Goal: Information Seeking & Learning: Learn about a topic

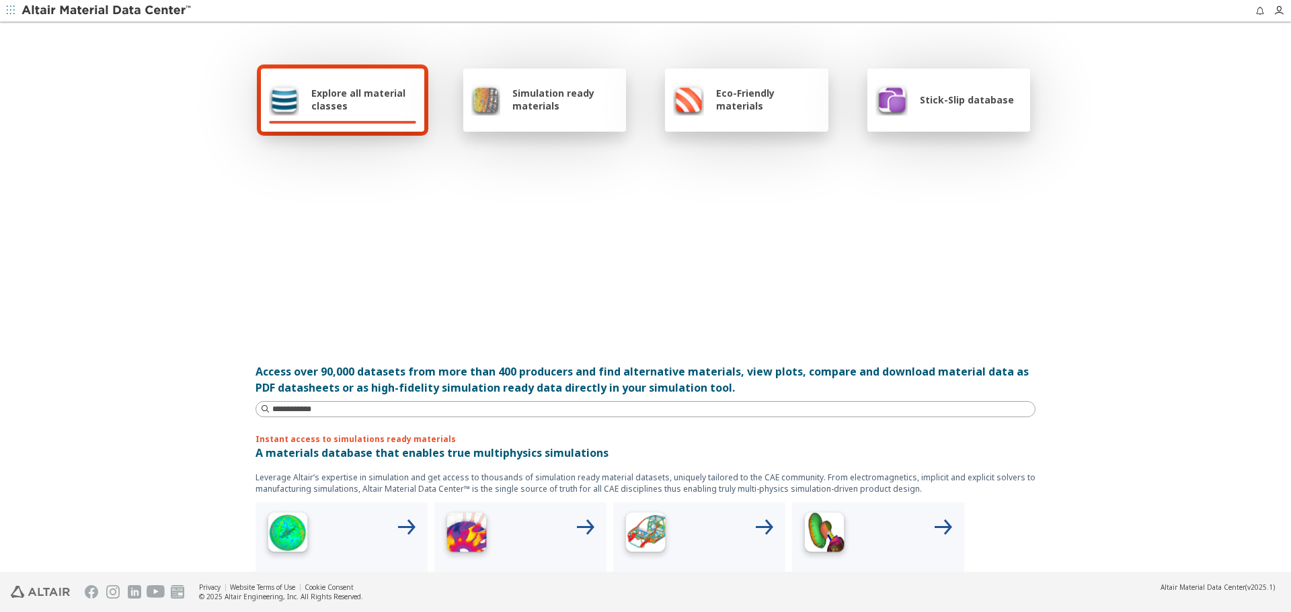
click at [359, 122] on div at bounding box center [342, 122] width 147 height 3
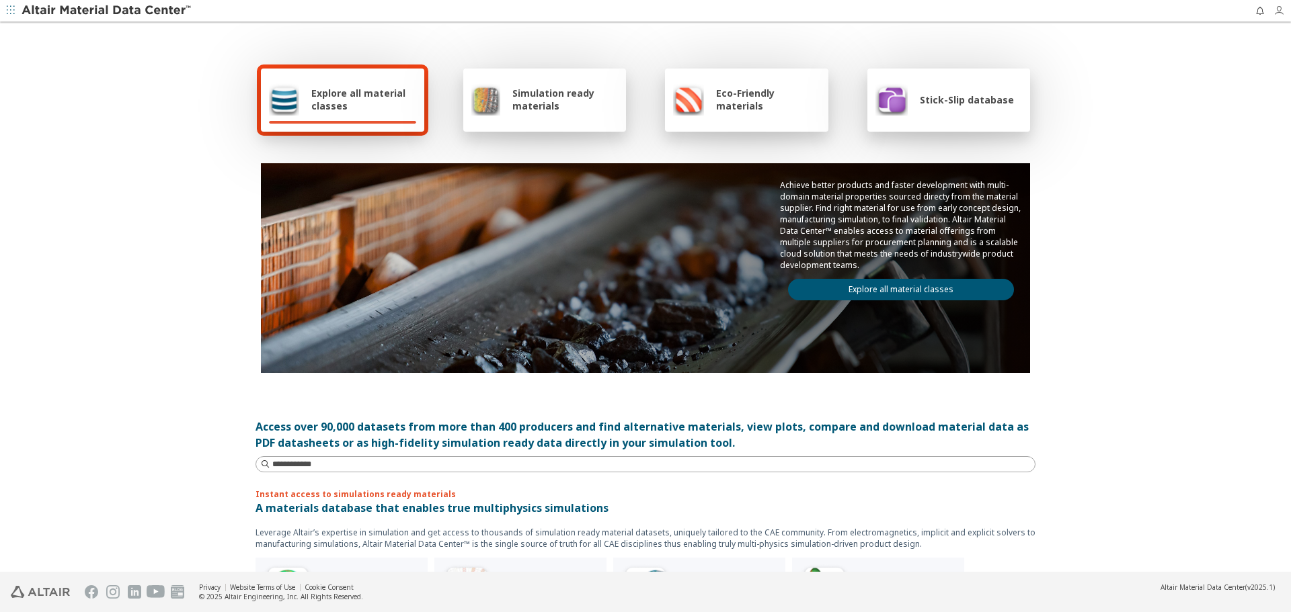
click at [1278, 13] on icon "button" at bounding box center [1278, 10] width 11 height 11
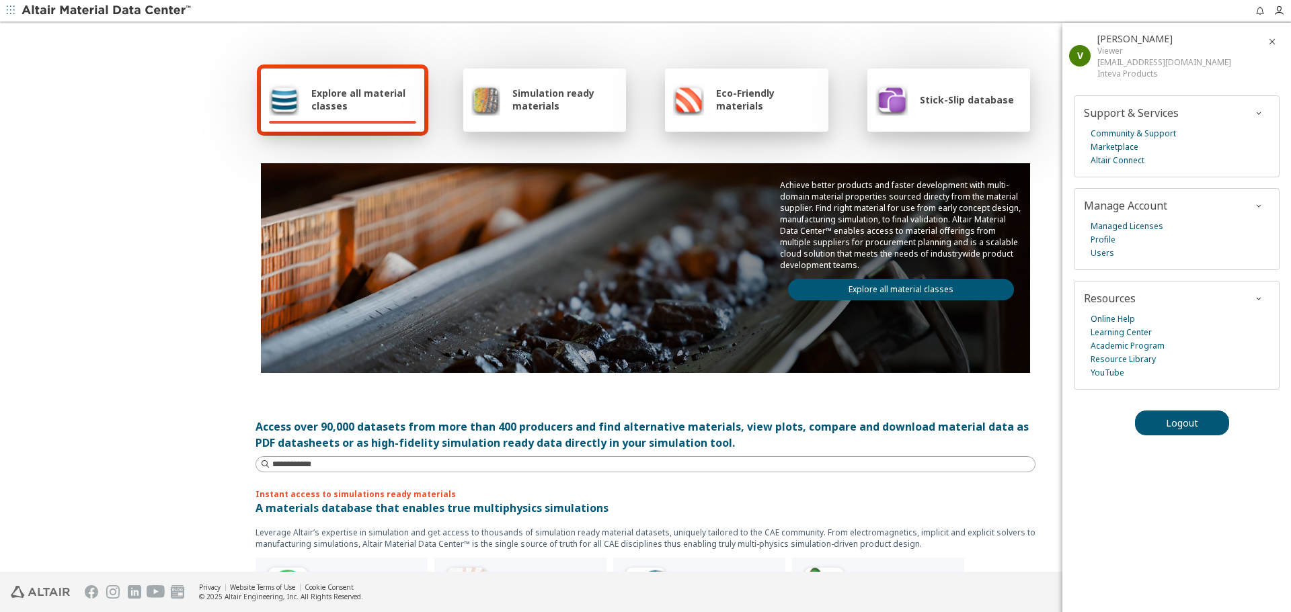
click at [936, 52] on div "Explore all material classes Simulation ready materials Eco-Friendly materials …" at bounding box center [645, 219] width 780 height 390
click at [9, 10] on icon "button" at bounding box center [11, 10] width 8 height 8
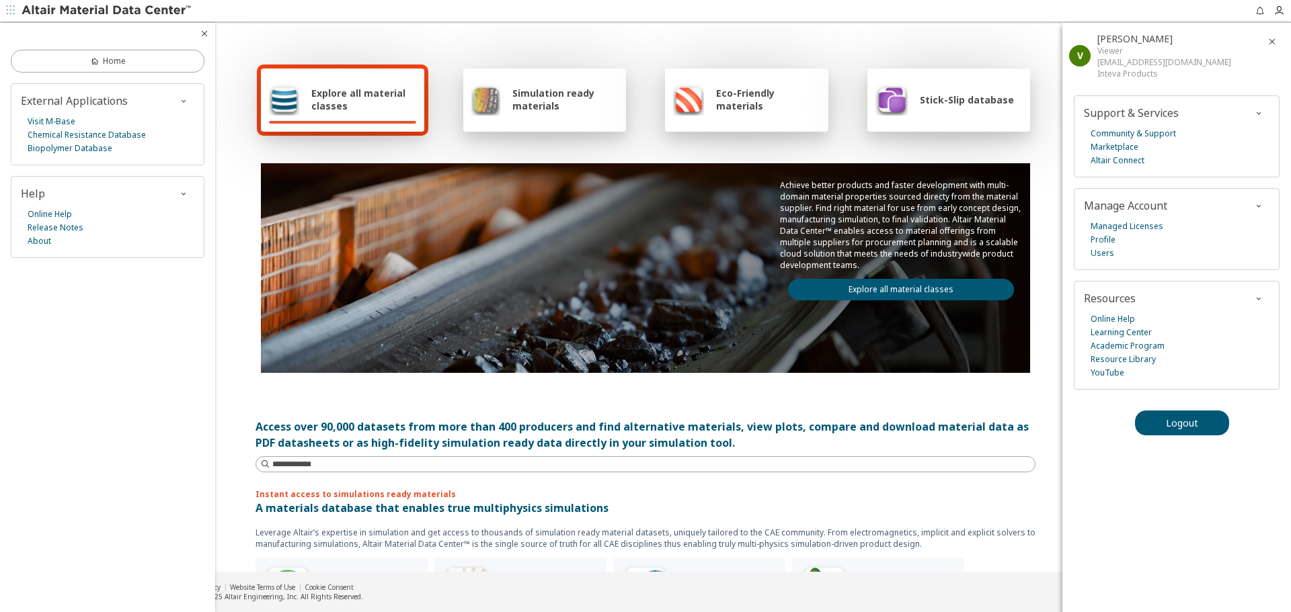
click at [242, 404] on div "Explore all material classes Simulation ready materials Eco-Friendly materials …" at bounding box center [645, 298] width 807 height 549
click at [514, 52] on div "Explore all material classes Simulation ready materials Eco-Friendly materials …" at bounding box center [645, 219] width 780 height 390
click at [1269, 44] on icon "button" at bounding box center [1272, 41] width 11 height 11
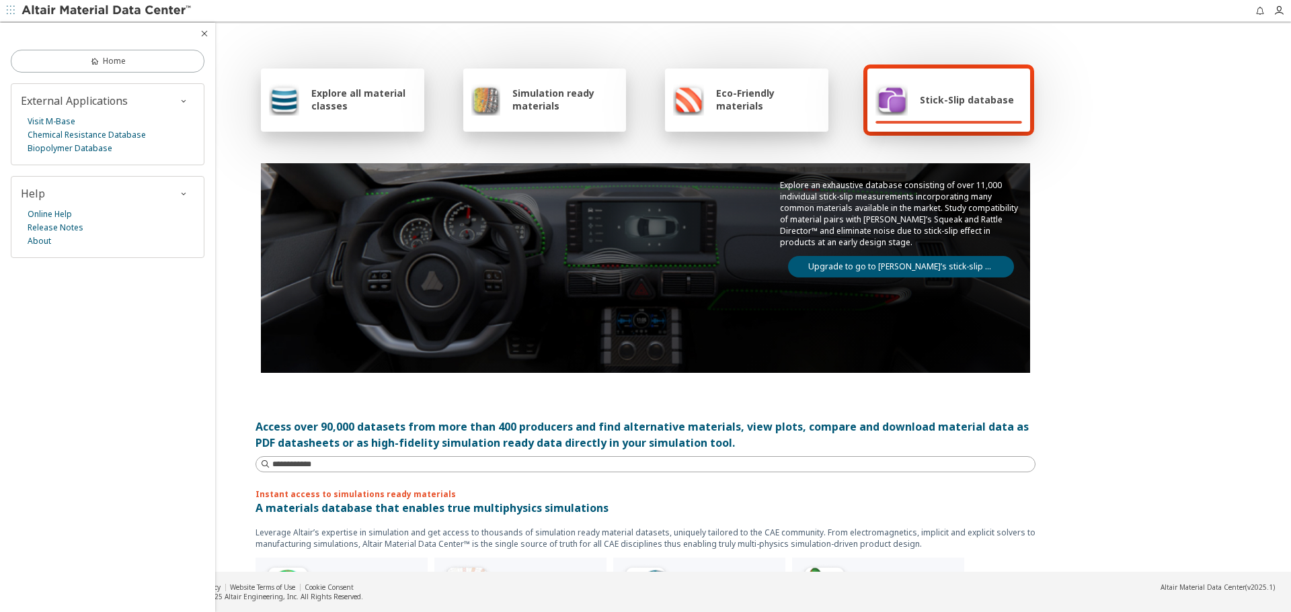
click at [392, 99] on span "Explore all material classes" at bounding box center [363, 100] width 105 height 26
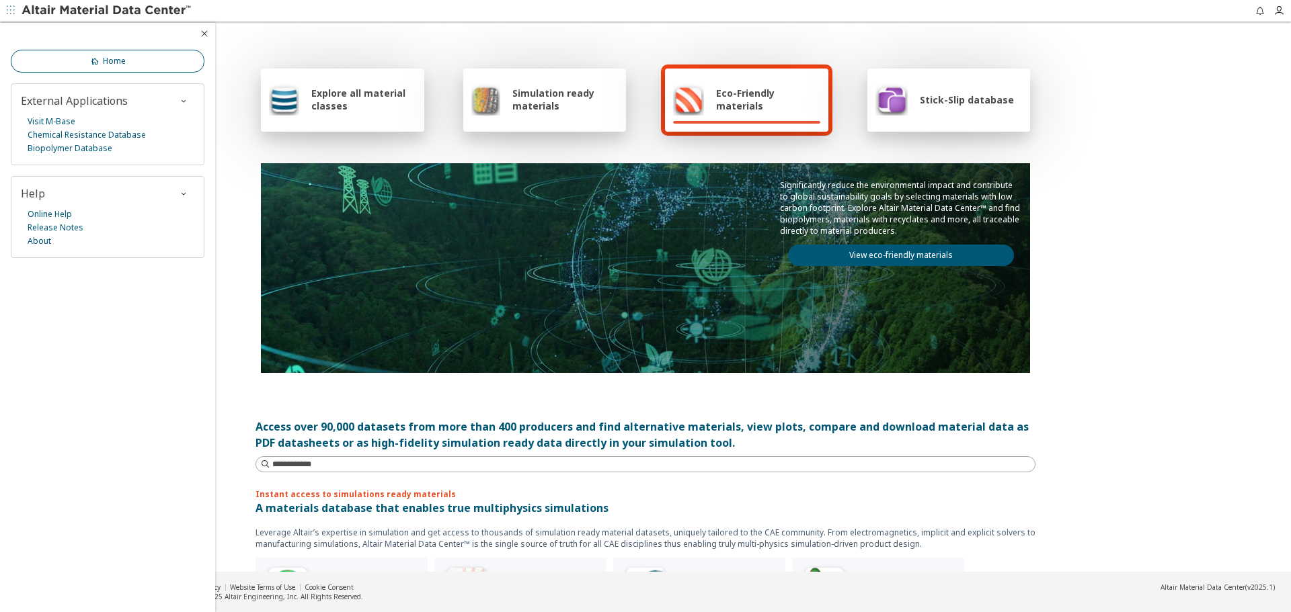
click at [112, 58] on span "Home" at bounding box center [114, 61] width 23 height 11
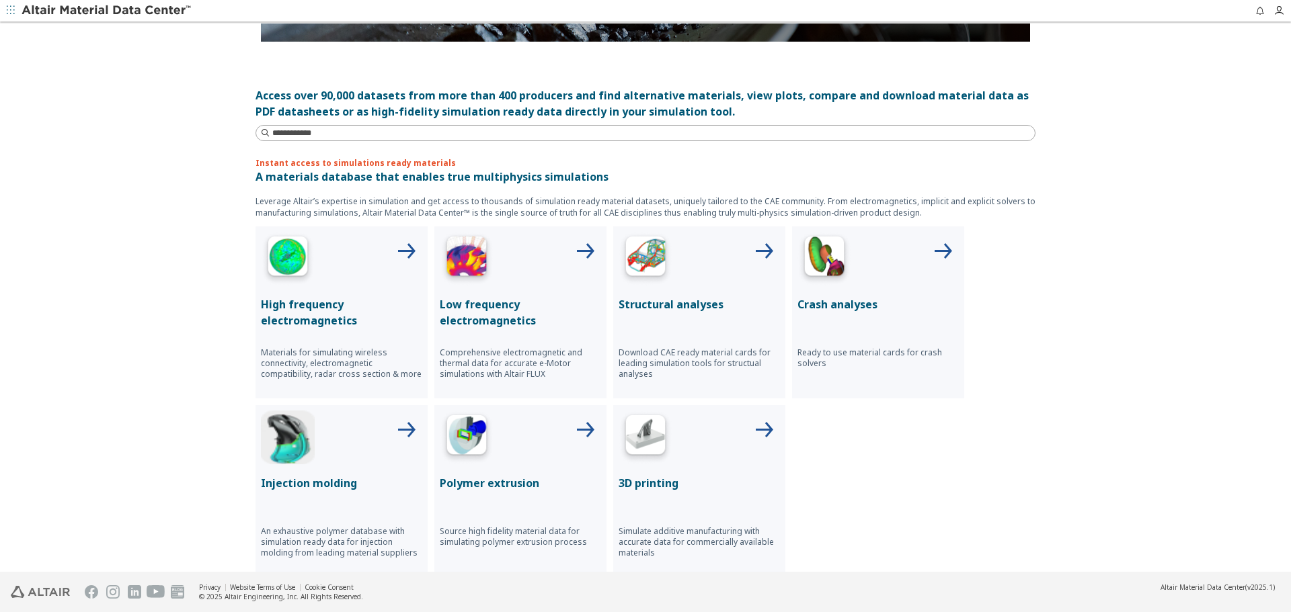
scroll to position [249, 0]
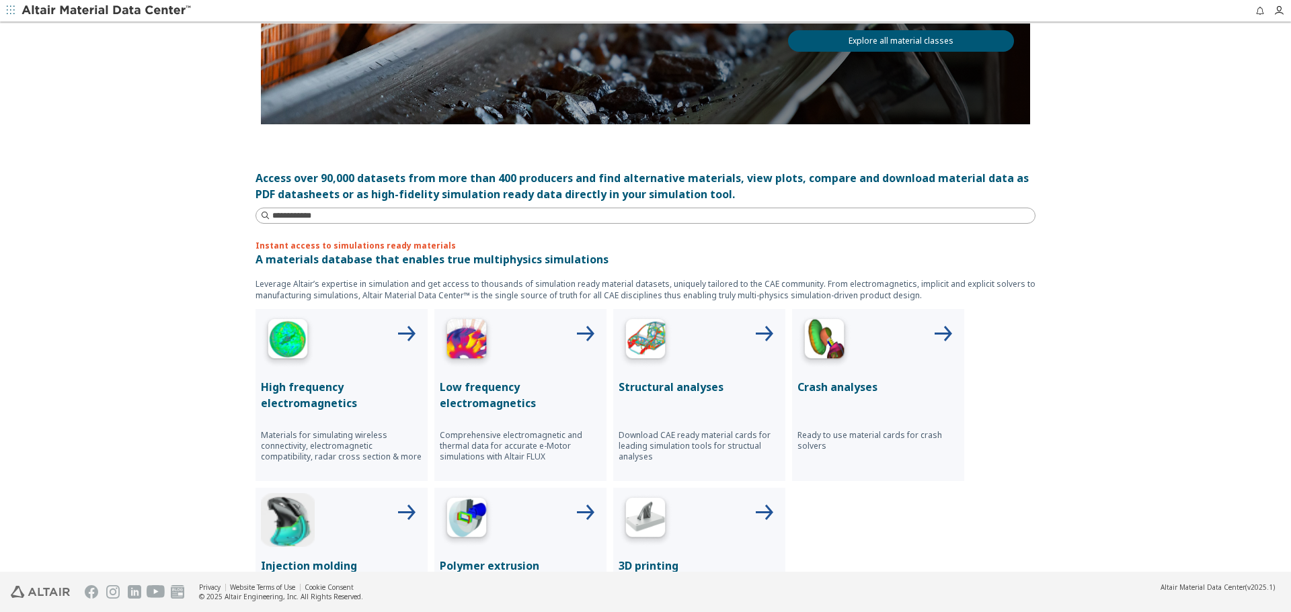
click at [659, 393] on p "Structural analyses" at bounding box center [698, 387] width 161 height 16
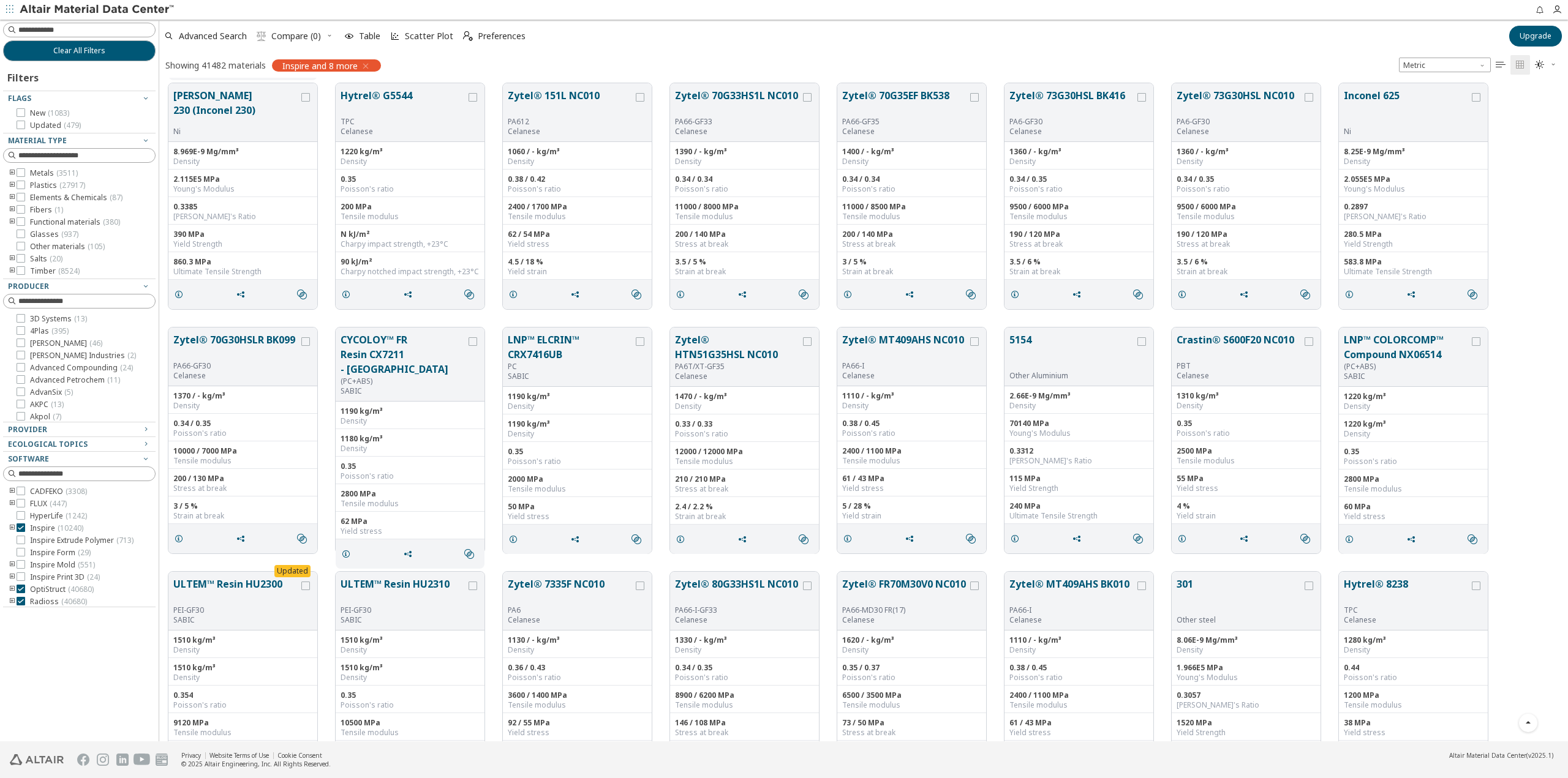
scroll to position [1653, 0]
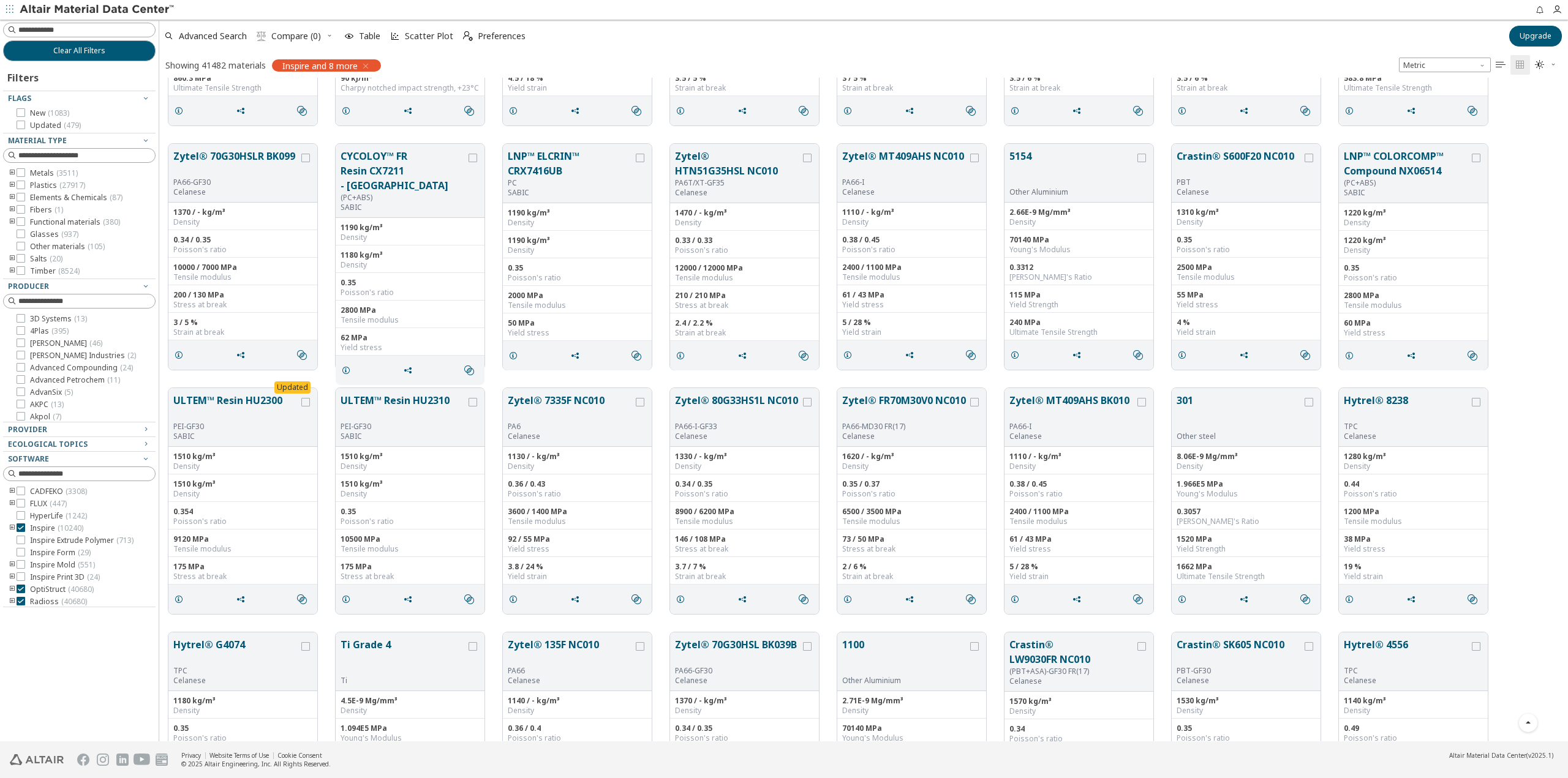
click at [14, 182] on div "Metals ( 3511 ) Plastics ( 27917 ) Elements & Chemicals ( 87 ) Fibers ( 1 ) Fun…" at bounding box center [78, 222] width 152 height 107
click at [12, 188] on icon "toogle group" at bounding box center [12, 185] width 8 height 10
click at [30, 197] on icon "toogle group" at bounding box center [30, 198] width 8 height 10
click at [77, 225] on span "PA66 ( 3822 )" at bounding box center [87, 222] width 41 height 10
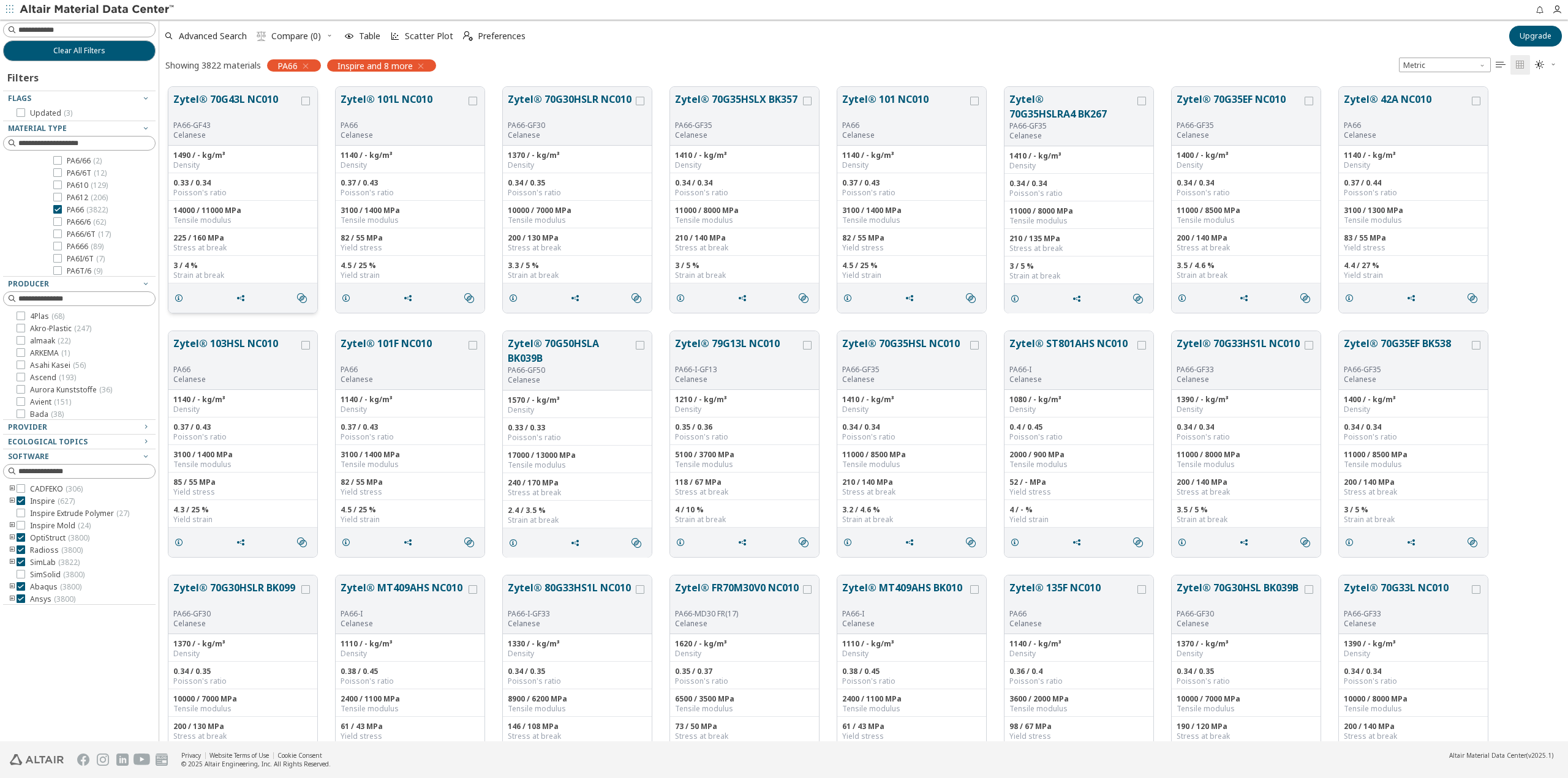
click at [269, 100] on button "Zytel® 70G43L NC010" at bounding box center [236, 107] width 126 height 29
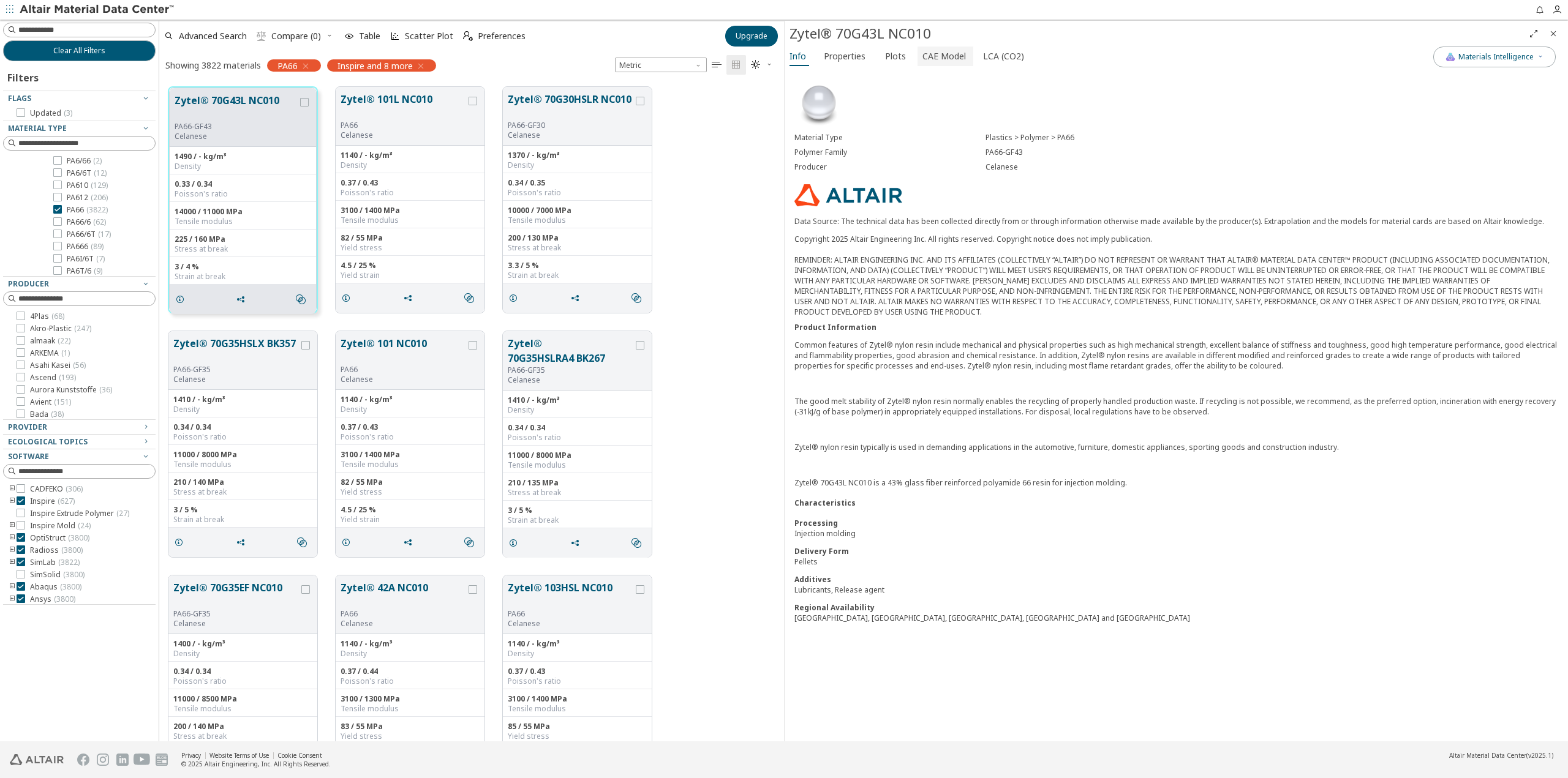
click at [948, 61] on span "CAE Model" at bounding box center [944, 56] width 44 height 20
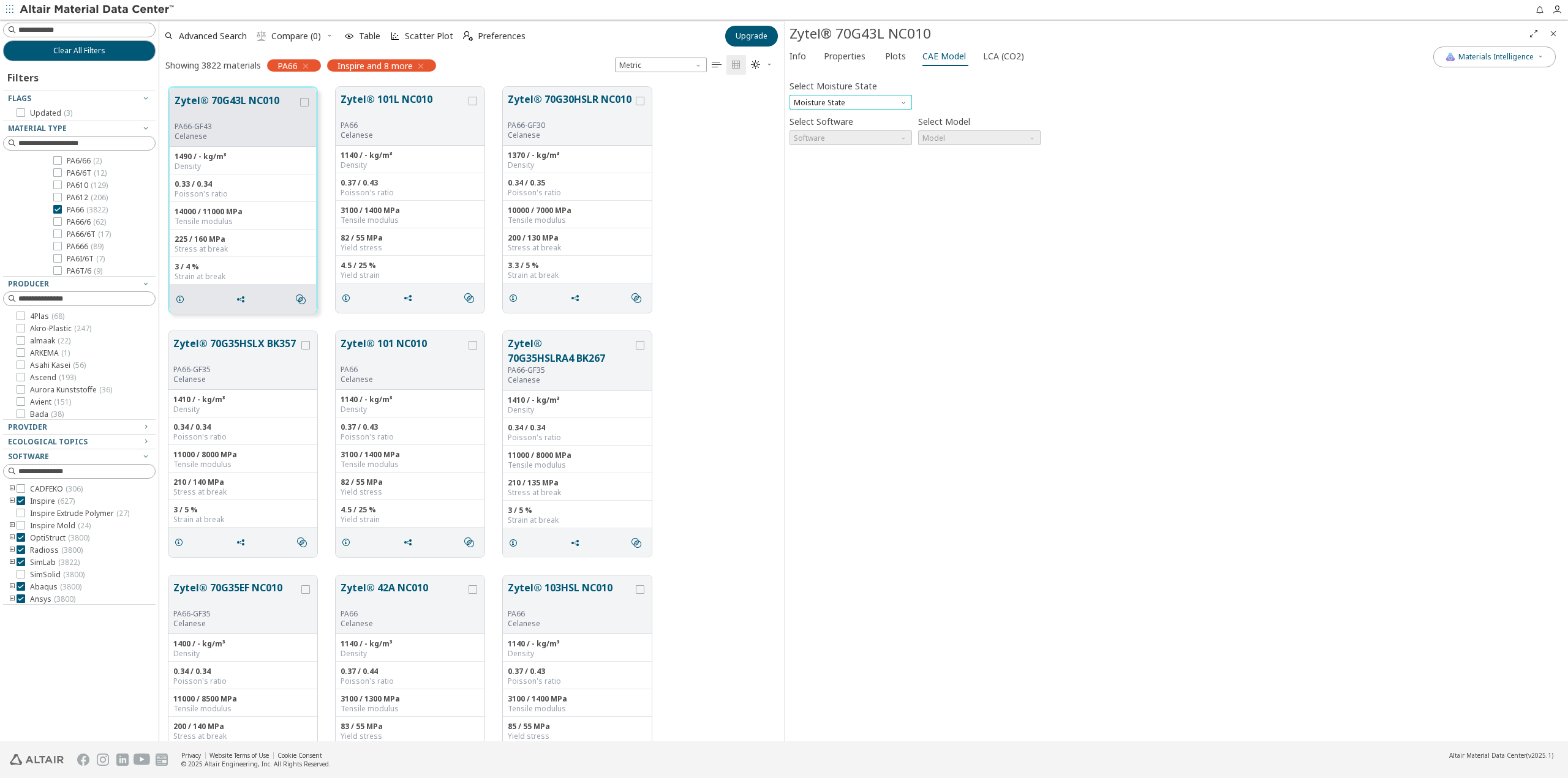
click at [881, 97] on span "Moisture State" at bounding box center [851, 102] width 122 height 15
click at [882, 117] on span "Dry" at bounding box center [851, 117] width 113 height 8
click at [886, 103] on span "Dry" at bounding box center [851, 102] width 122 height 15
click at [872, 137] on button "Conditioned" at bounding box center [851, 131] width 122 height 15
click at [872, 137] on span "Software" at bounding box center [851, 138] width 122 height 15
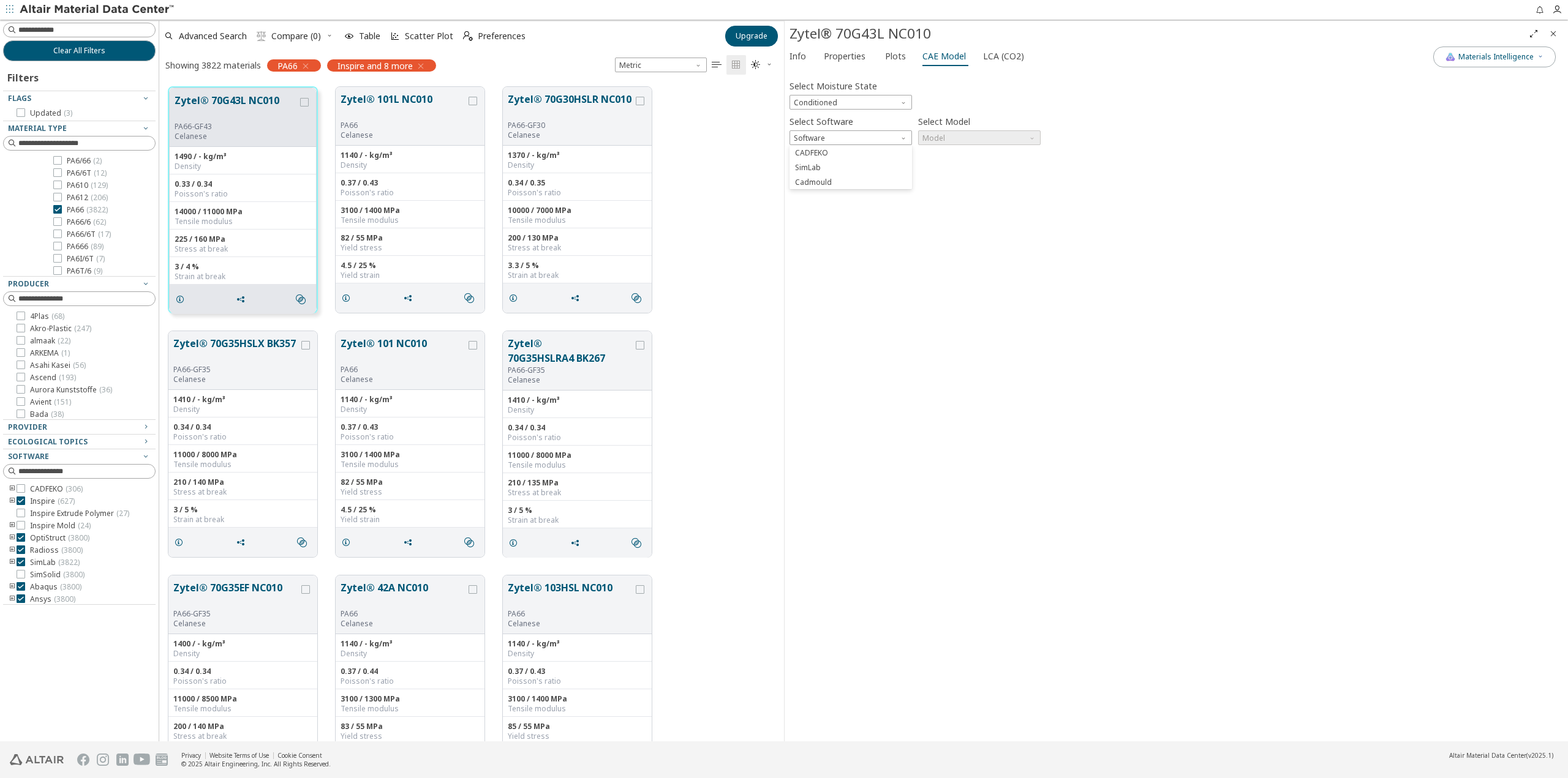
drag, startPoint x: 1007, startPoint y: 204, endPoint x: 994, endPoint y: 189, distance: 19.8
click at [1006, 204] on div "Select Moisture State Conditioned Select Software Software Select Model Model I…" at bounding box center [1176, 404] width 774 height 662
click at [894, 58] on span "Plots" at bounding box center [895, 56] width 21 height 20
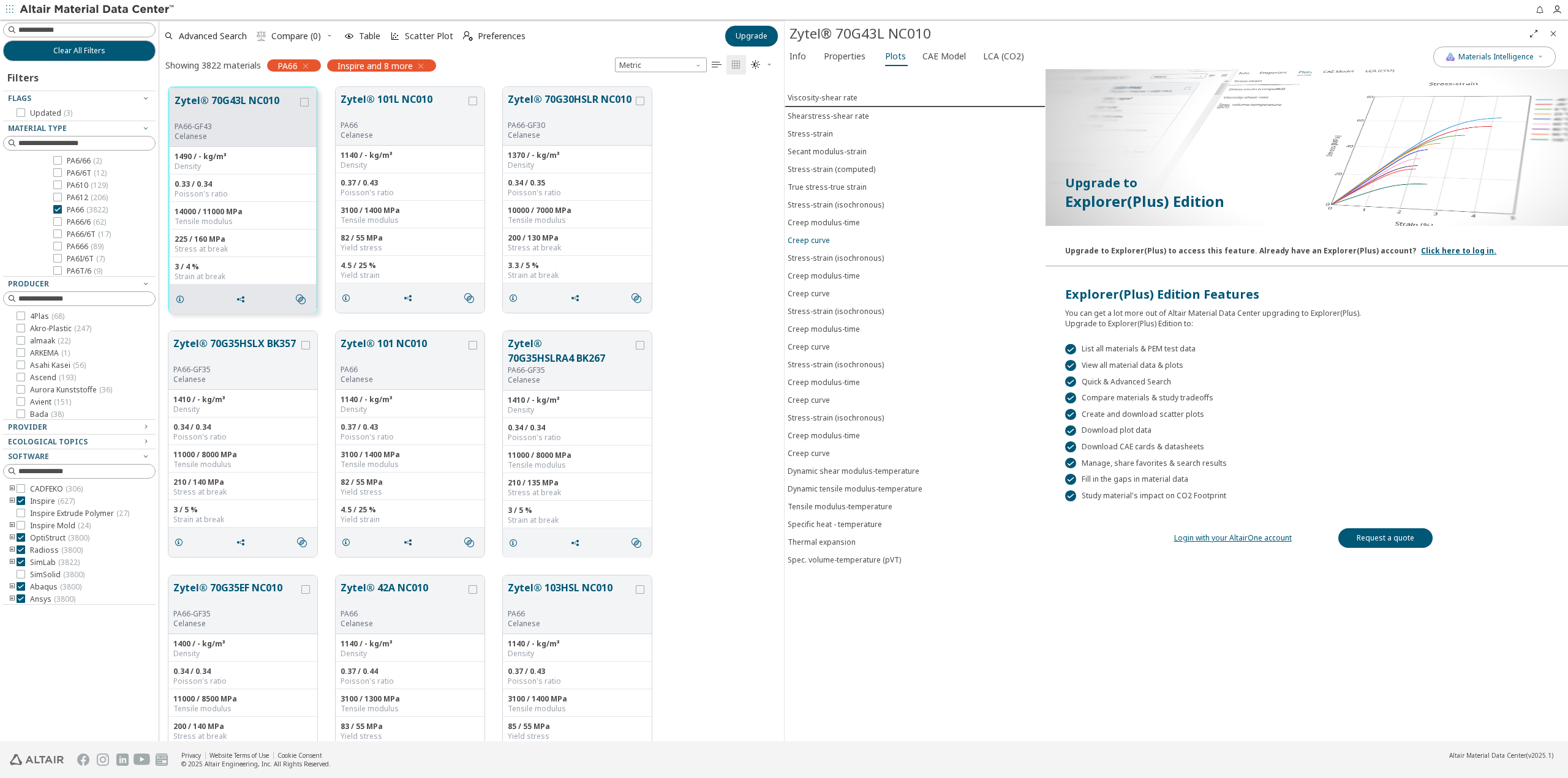
click at [819, 241] on div "Creep curve" at bounding box center [809, 240] width 42 height 10
